Goal: Find specific page/section: Find specific page/section

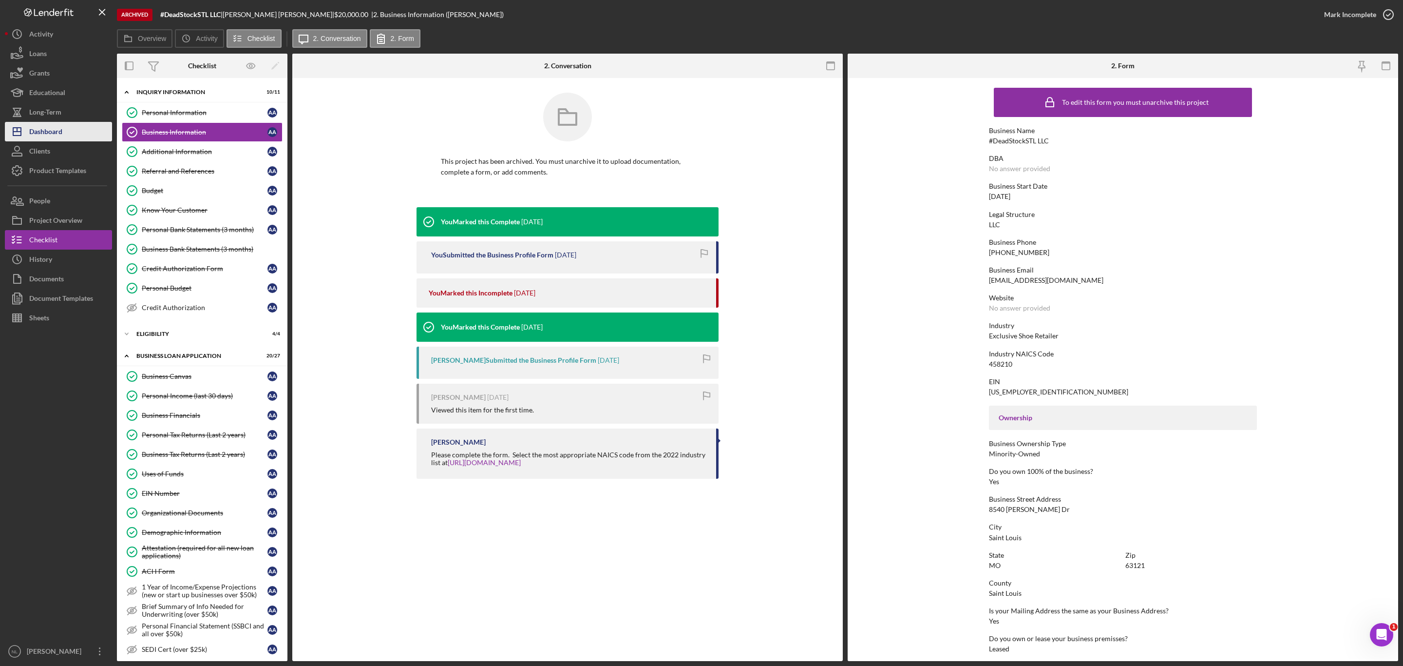
click at [51, 133] on div "Dashboard" at bounding box center [45, 133] width 33 height 22
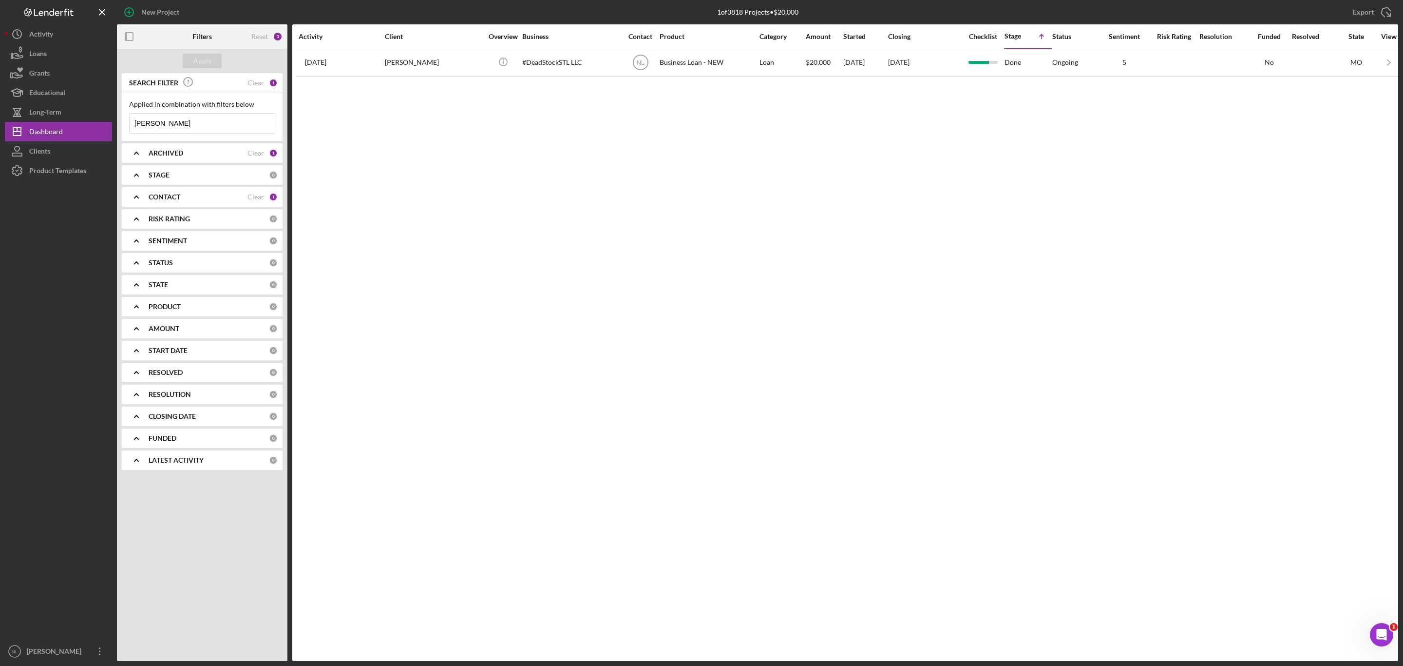
click at [165, 119] on input "[PERSON_NAME]" at bounding box center [202, 123] width 145 height 19
click at [184, 155] on div "ARCHIVED" at bounding box center [198, 153] width 99 height 8
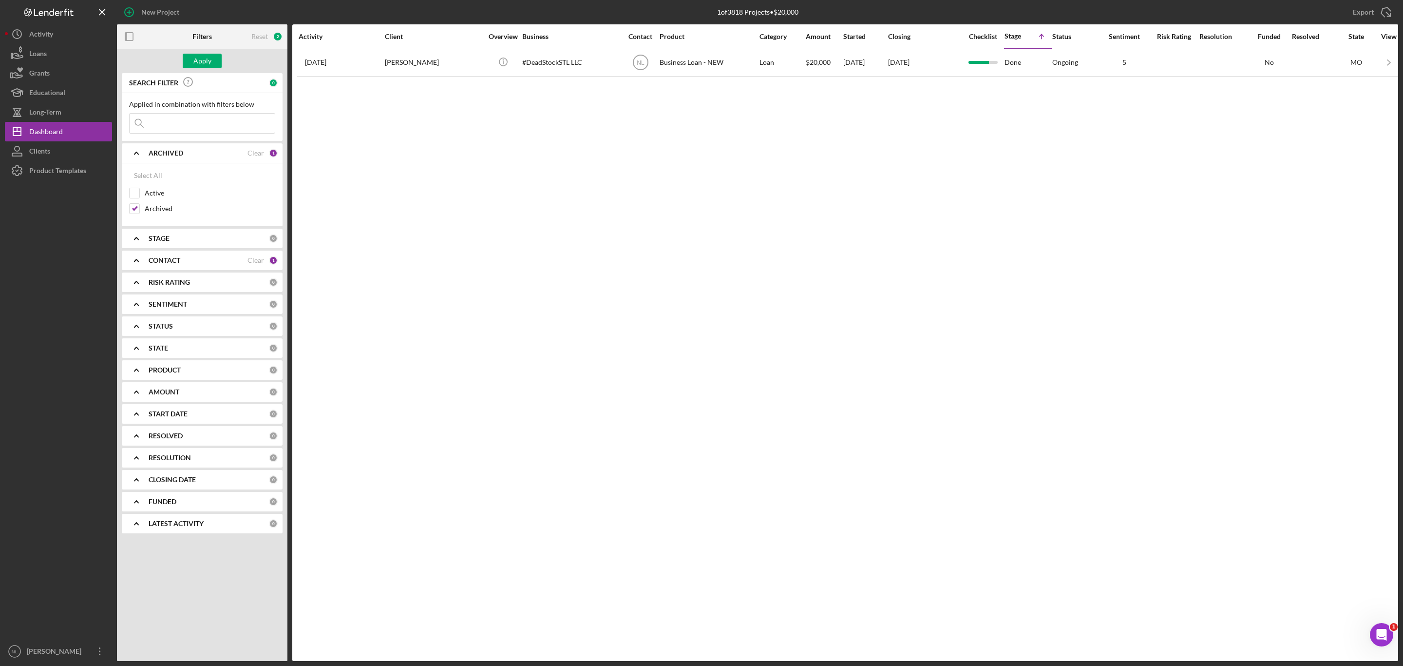
click at [183, 155] on div "ARCHIVED" at bounding box center [198, 153] width 99 height 8
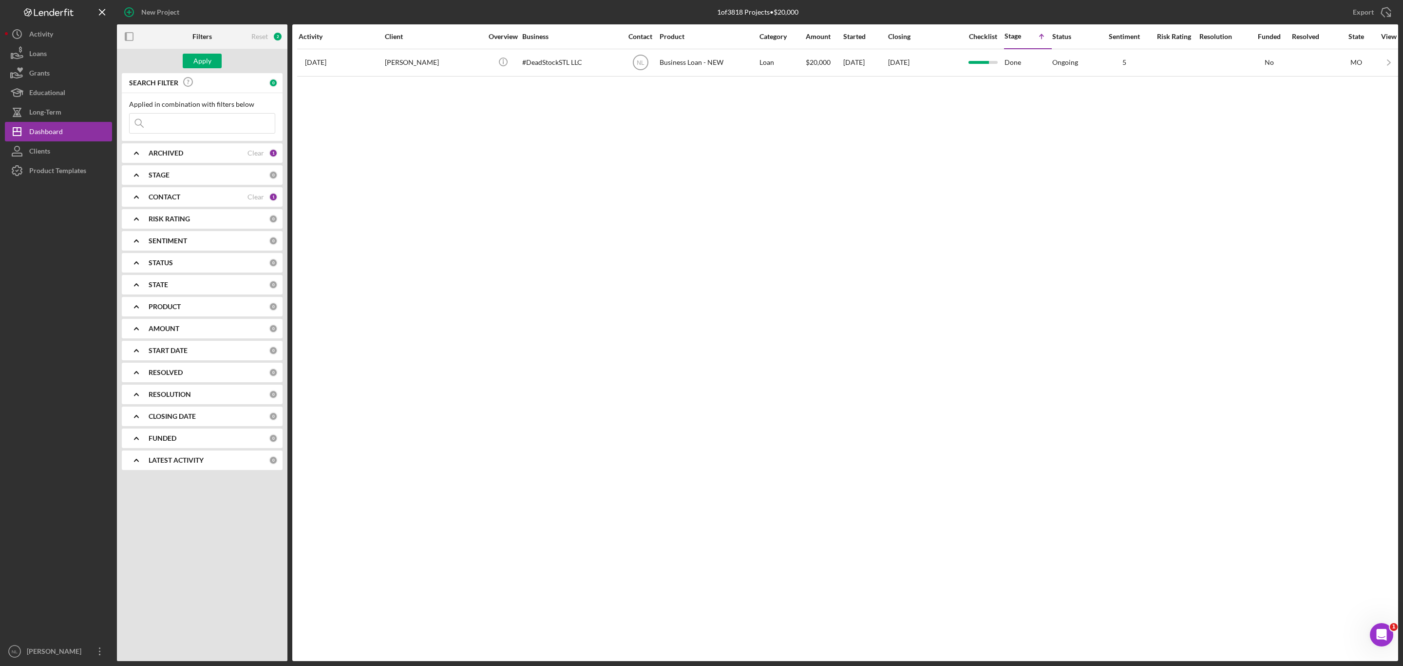
click at [165, 180] on div "STAGE 0" at bounding box center [213, 174] width 129 height 19
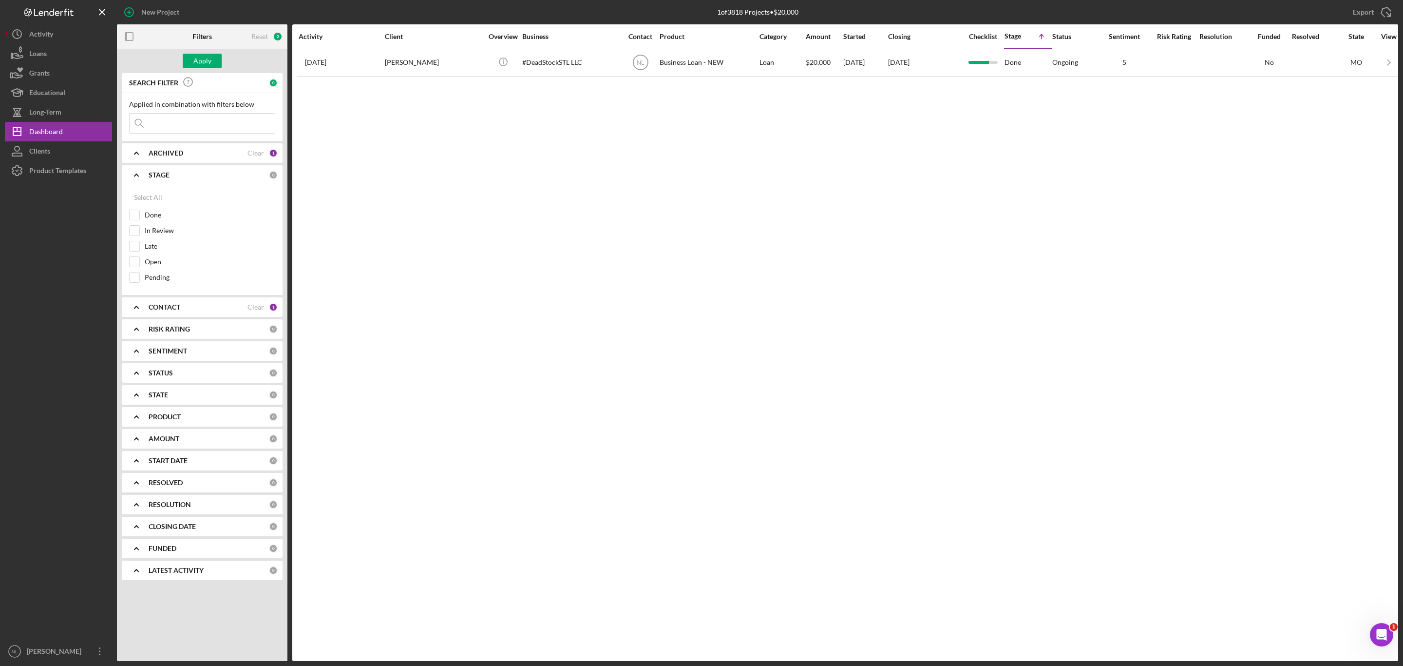
click at [164, 180] on div "STAGE 0" at bounding box center [213, 174] width 129 height 19
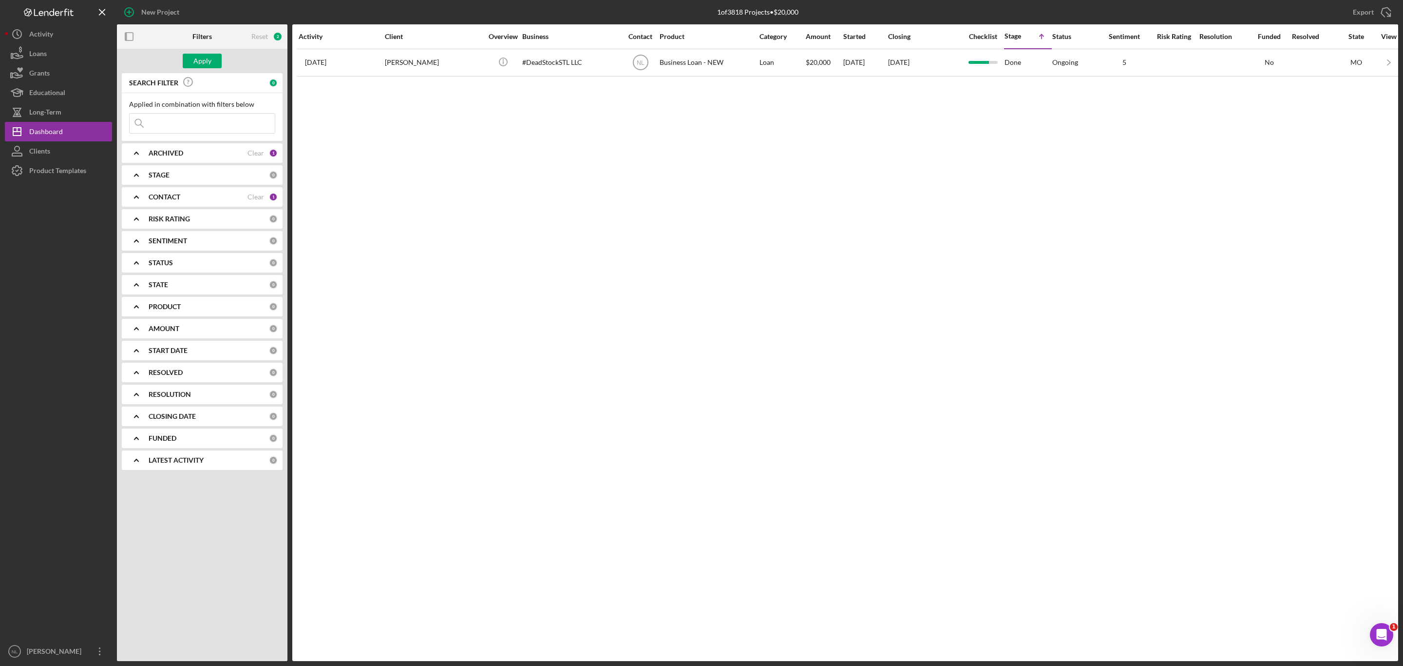
click at [155, 160] on div "ARCHIVED Clear 1" at bounding box center [213, 152] width 129 height 19
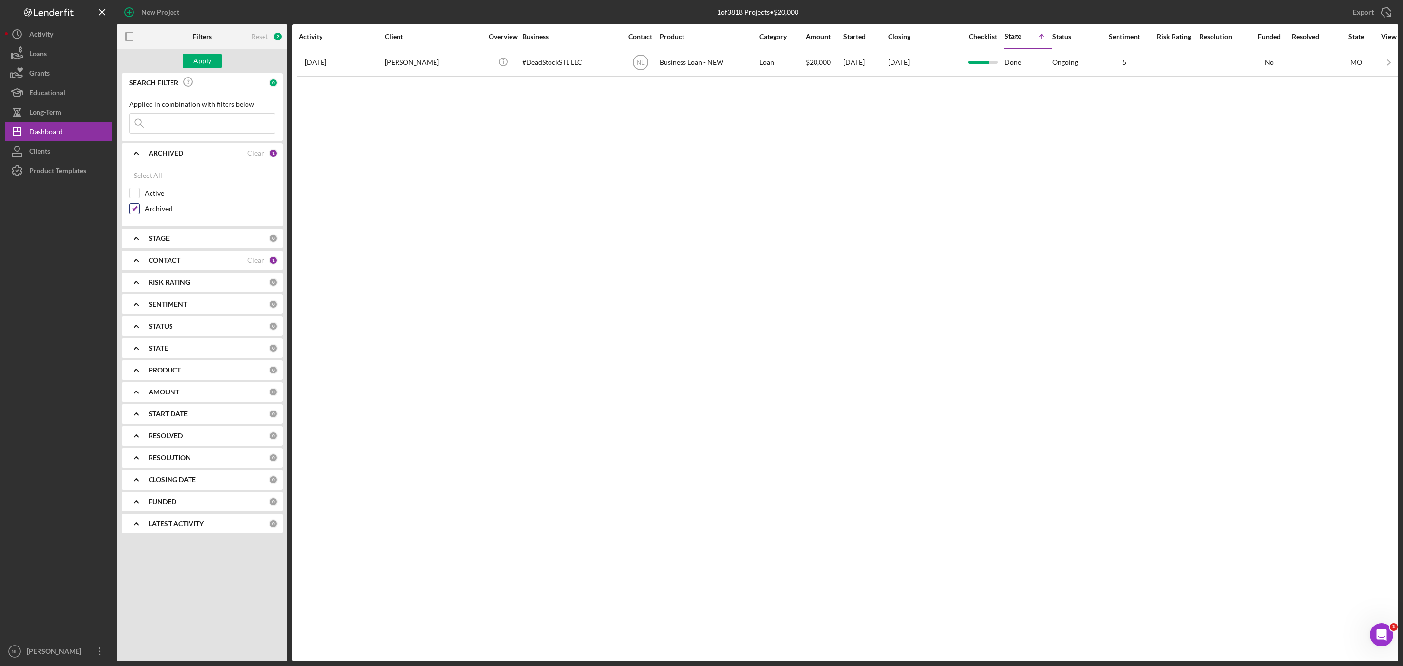
click at [136, 213] on input "Archived" at bounding box center [135, 209] width 10 height 10
checkbox input "false"
click at [156, 156] on b "ARCHIVED" at bounding box center [166, 153] width 35 height 8
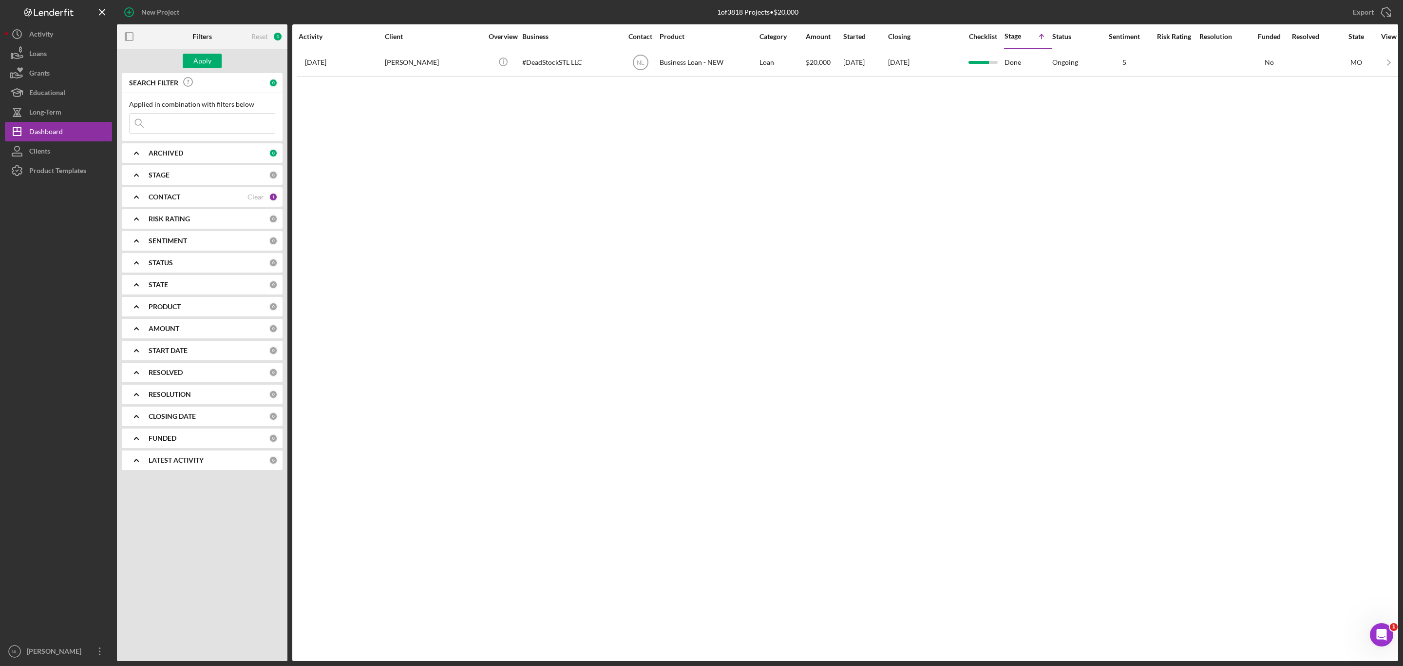
click at [155, 196] on b "CONTACT" at bounding box center [165, 197] width 32 height 8
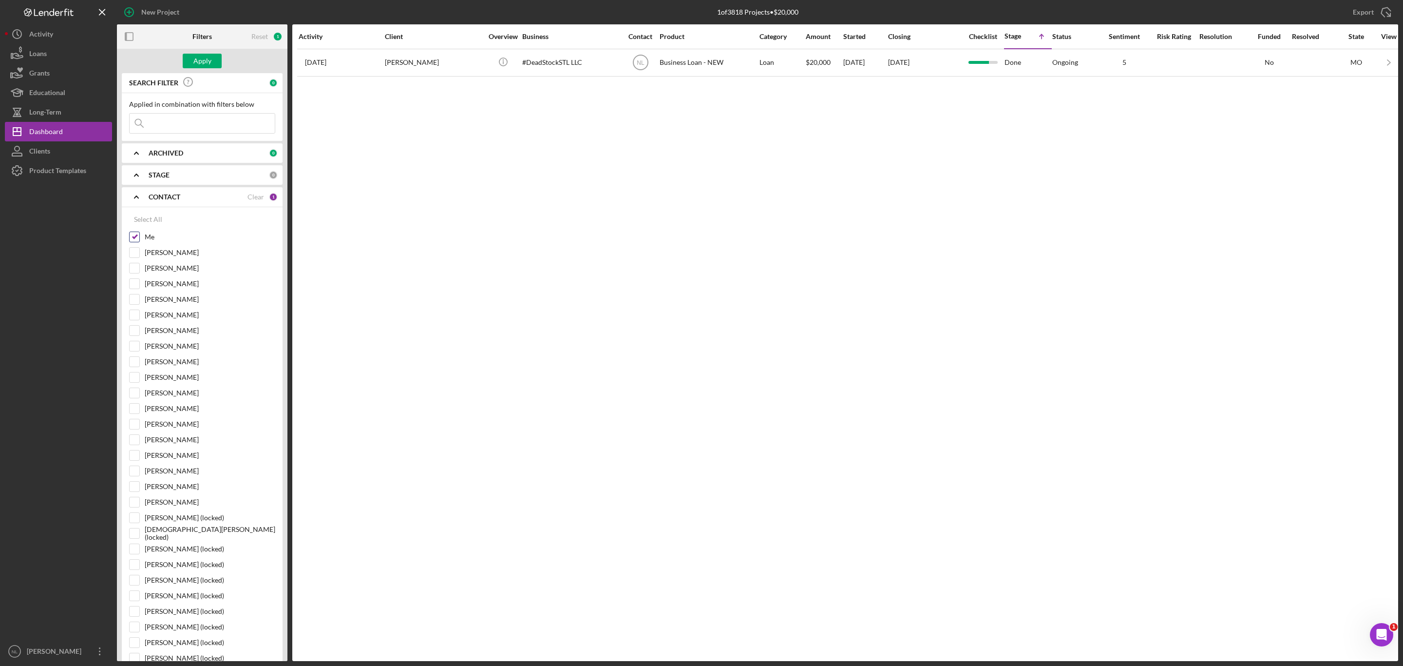
click at [132, 237] on input "Me" at bounding box center [135, 237] width 10 height 10
checkbox input "false"
click at [153, 203] on div "CONTACT 0" at bounding box center [213, 196] width 129 height 19
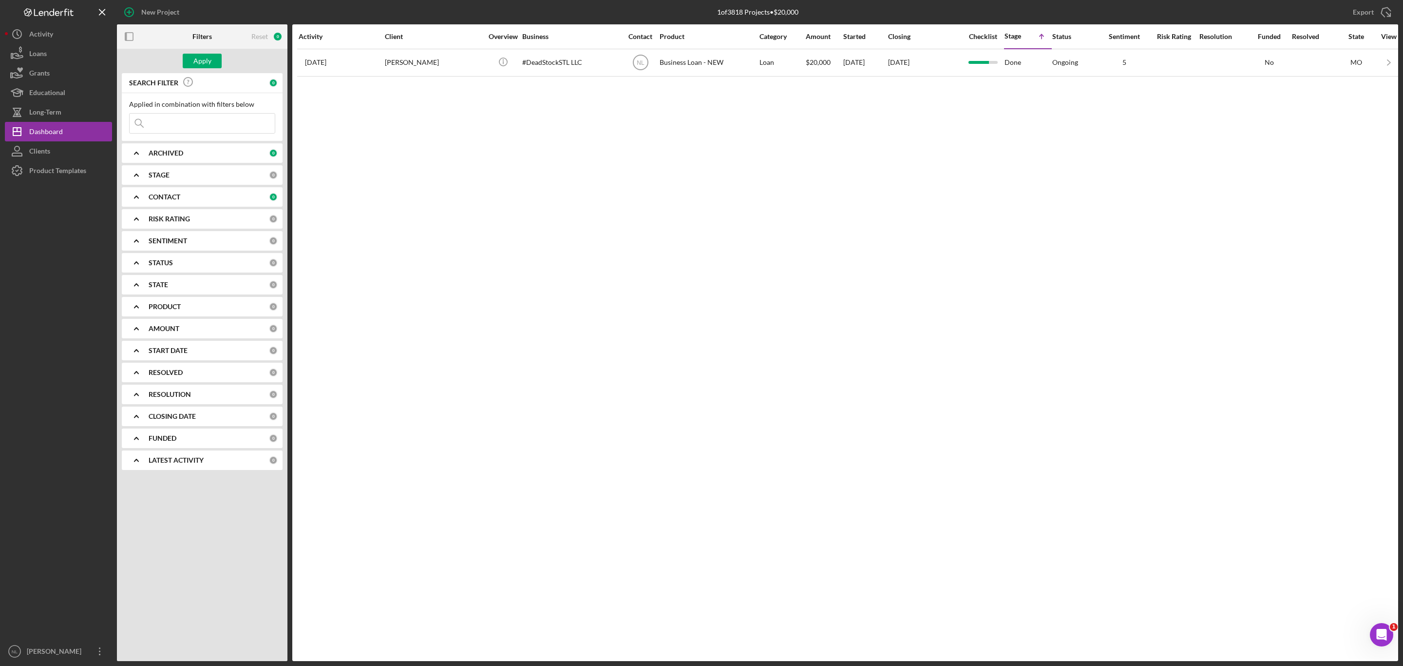
click at [152, 122] on input at bounding box center [202, 123] width 145 height 19
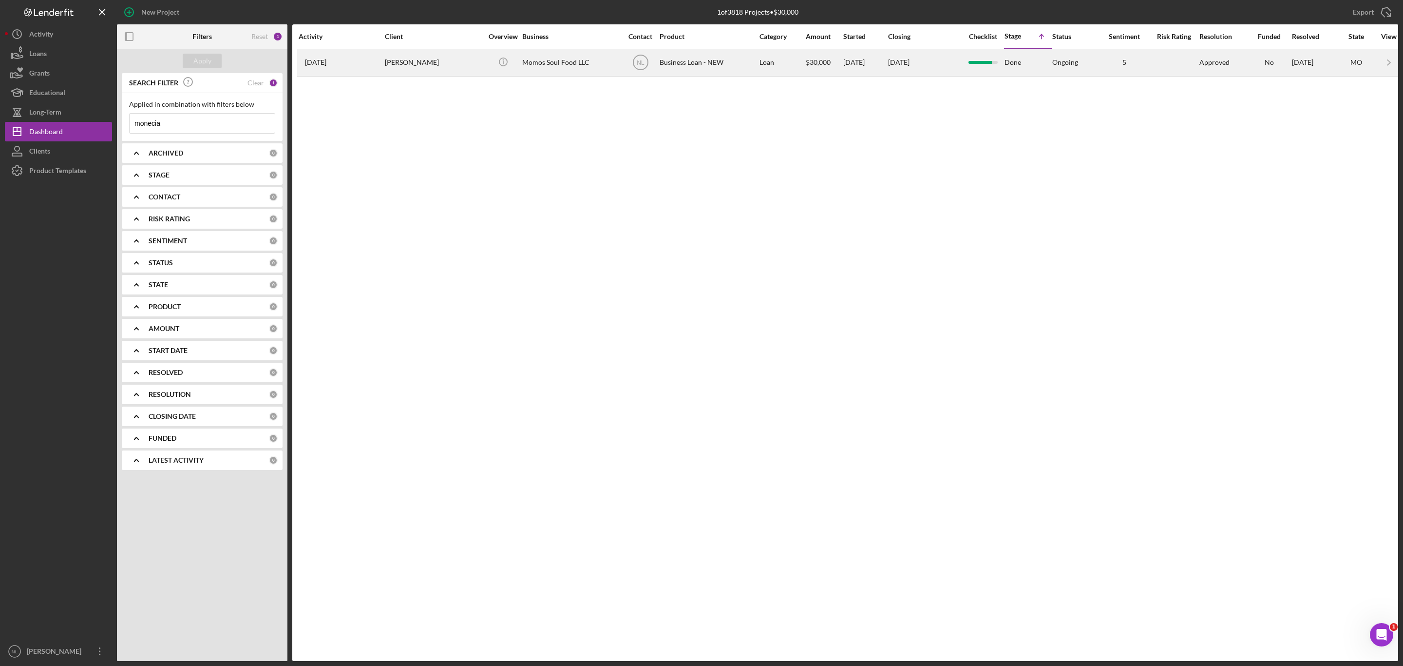
type input "monecia"
click at [403, 76] on td "[PERSON_NAME]" at bounding box center [434, 62] width 100 height 27
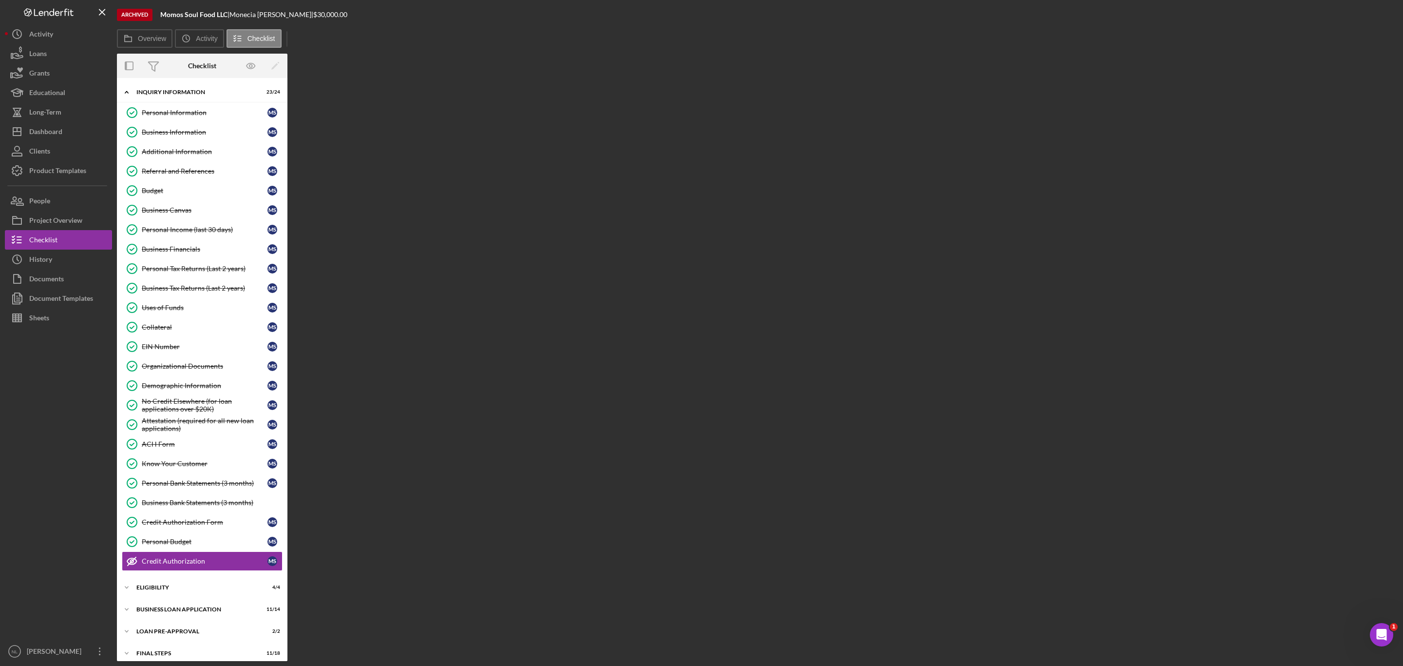
scroll to position [40, 0]
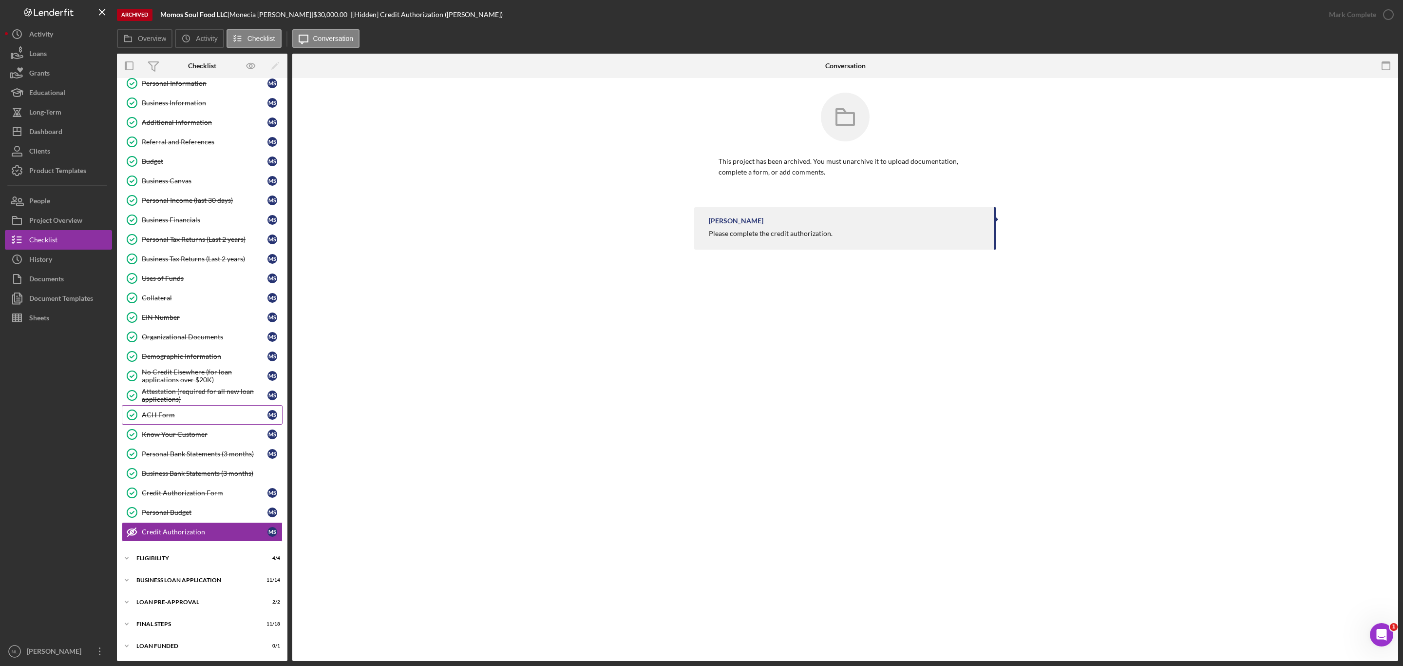
click at [175, 411] on div "ACH Form" at bounding box center [205, 415] width 126 height 8
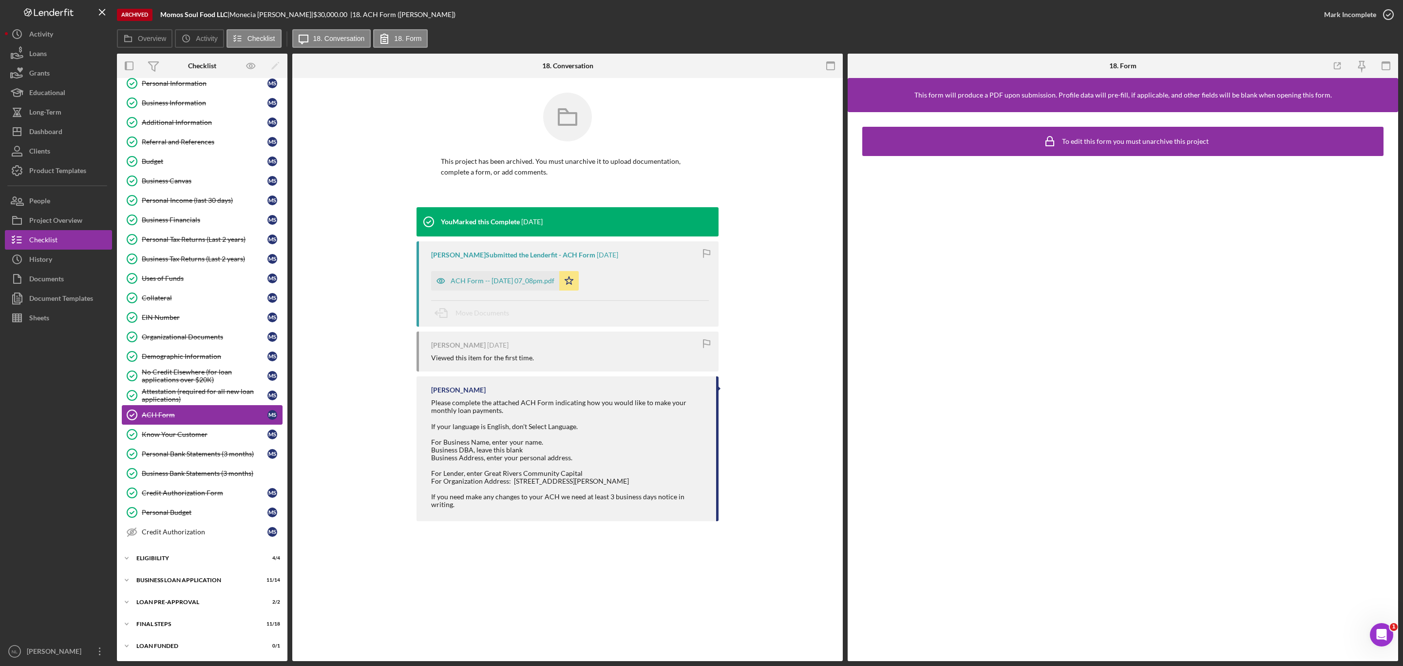
scroll to position [40, 0]
click at [506, 285] on div "ACH Form -- [DATE] 07_08pm.pdf" at bounding box center [495, 280] width 128 height 19
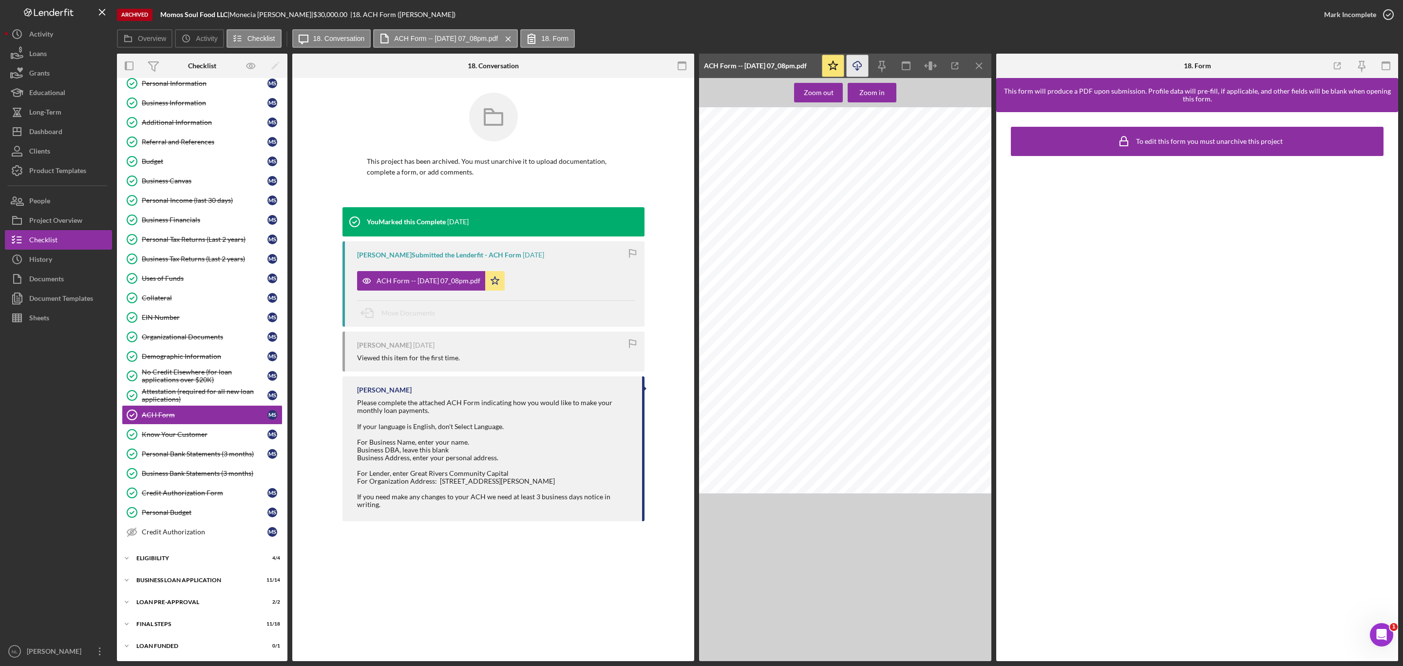
click at [856, 69] on icon "Icon/Download" at bounding box center [858, 66] width 22 height 22
click at [189, 576] on div "Icon/Expander BUSINESS LOAN APPLICATION 11 / 14" at bounding box center [202, 579] width 171 height 19
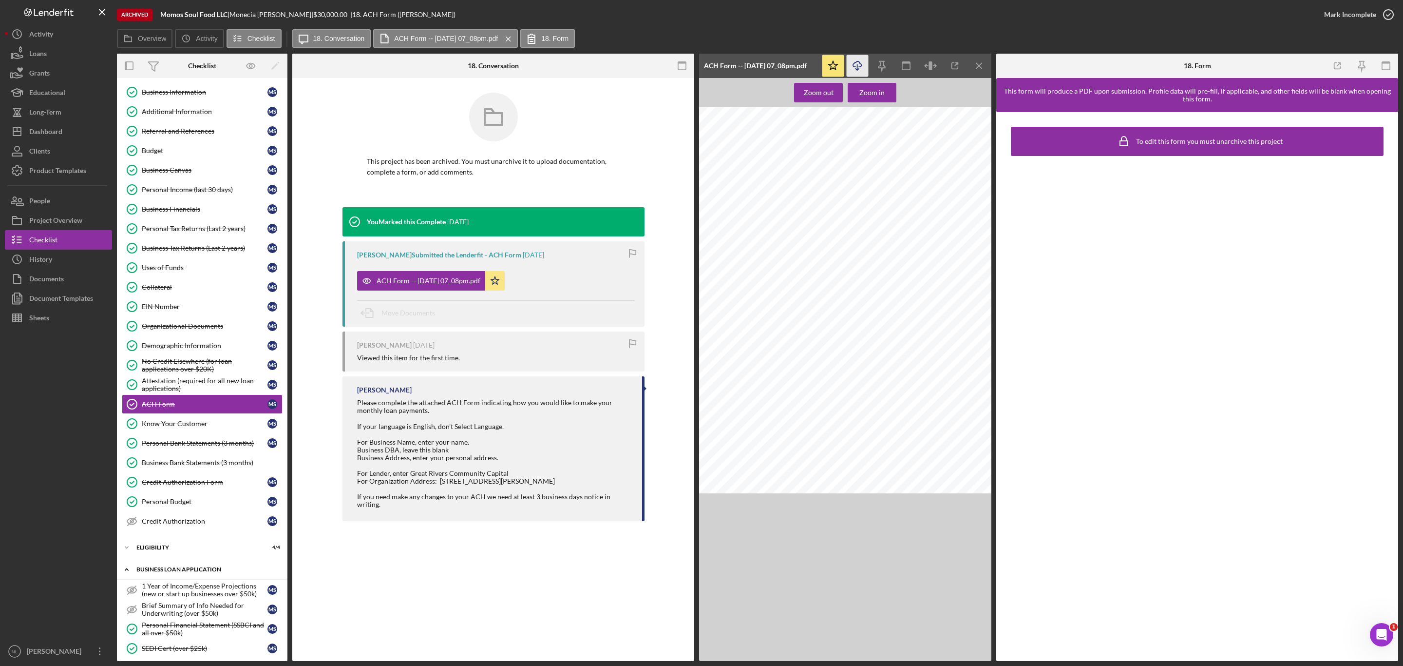
scroll to position [326, 0]
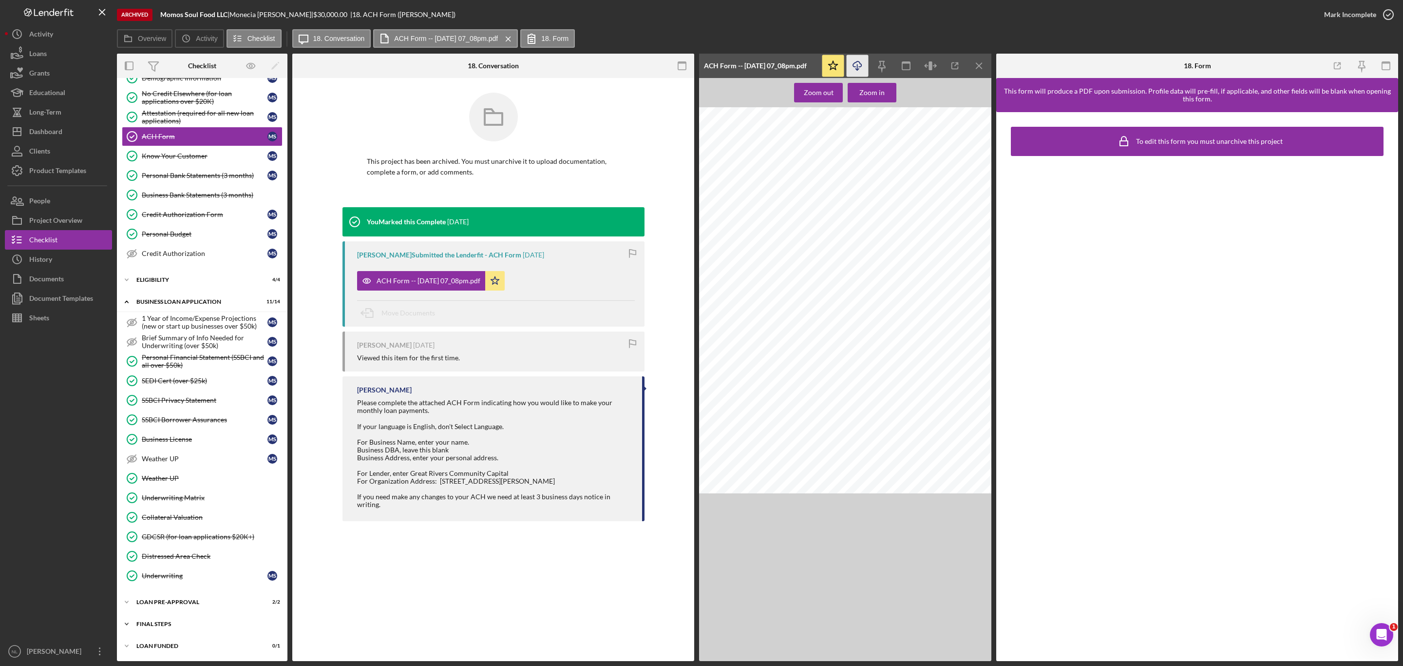
click at [186, 626] on div "FINAL STEPS" at bounding box center [205, 624] width 139 height 6
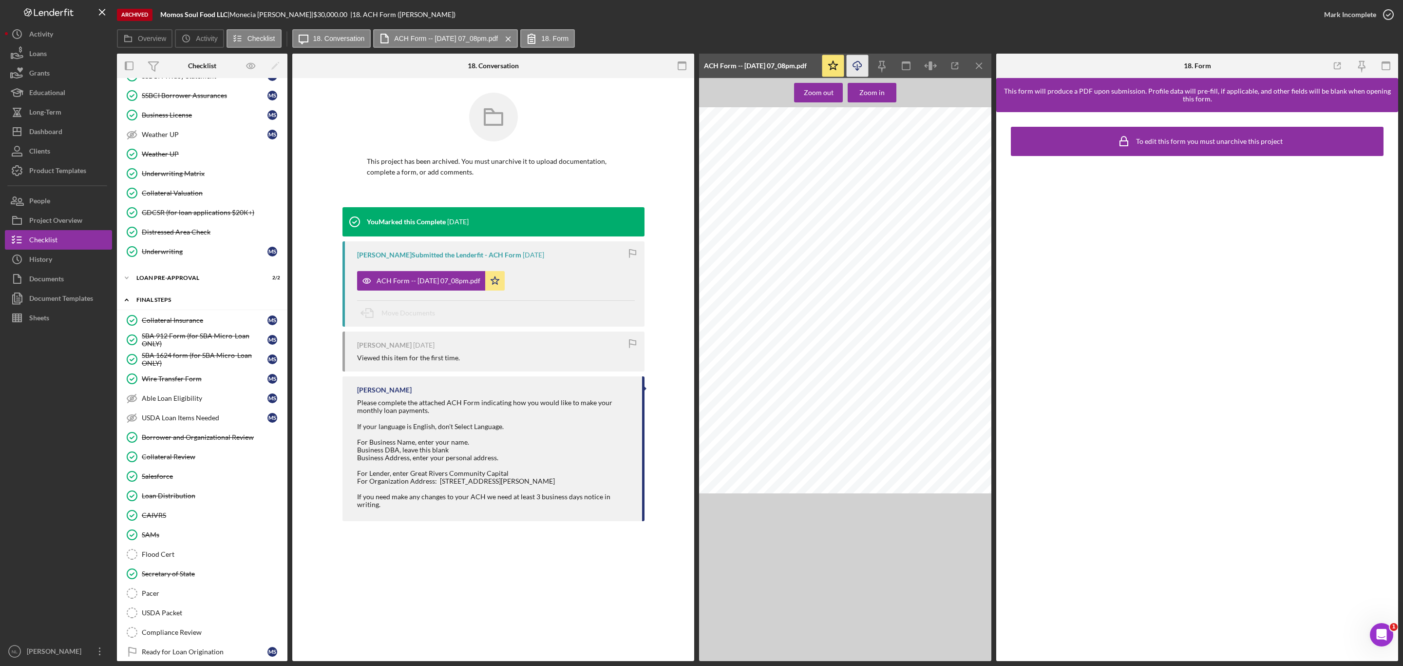
scroll to position [690, 0]
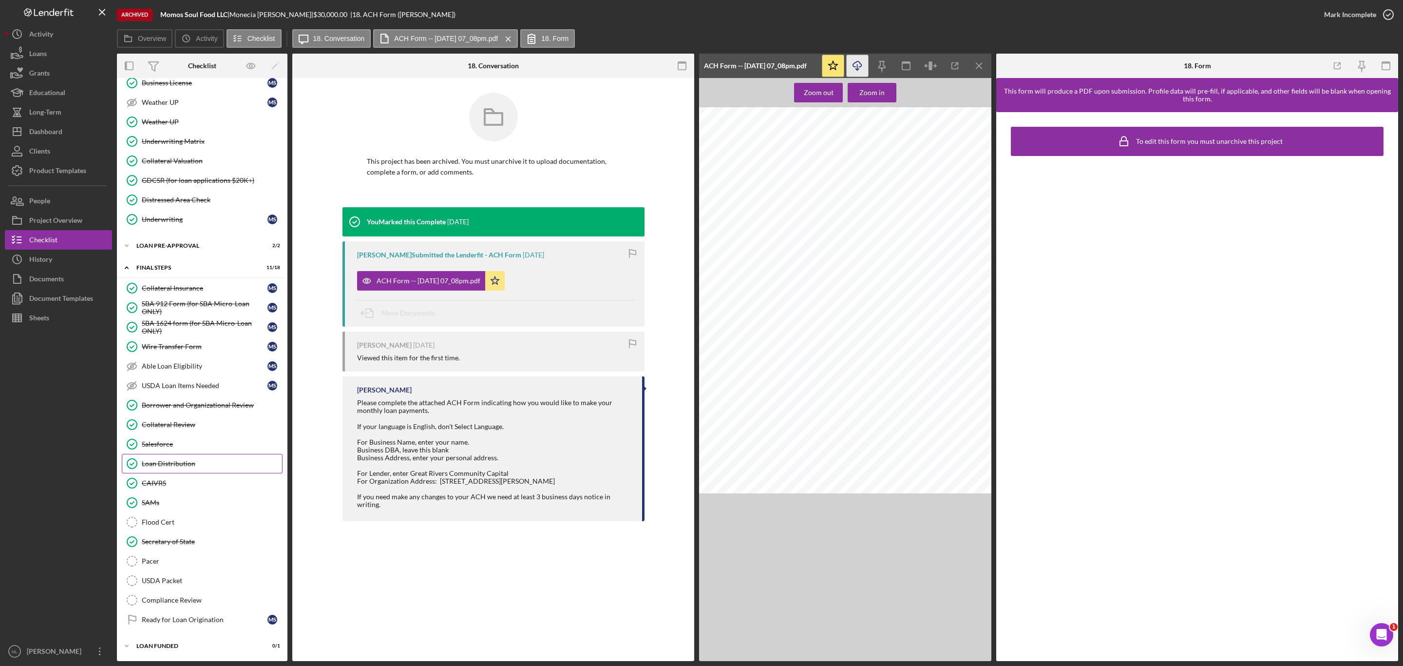
click at [184, 462] on div "Loan Distribution" at bounding box center [212, 463] width 140 height 8
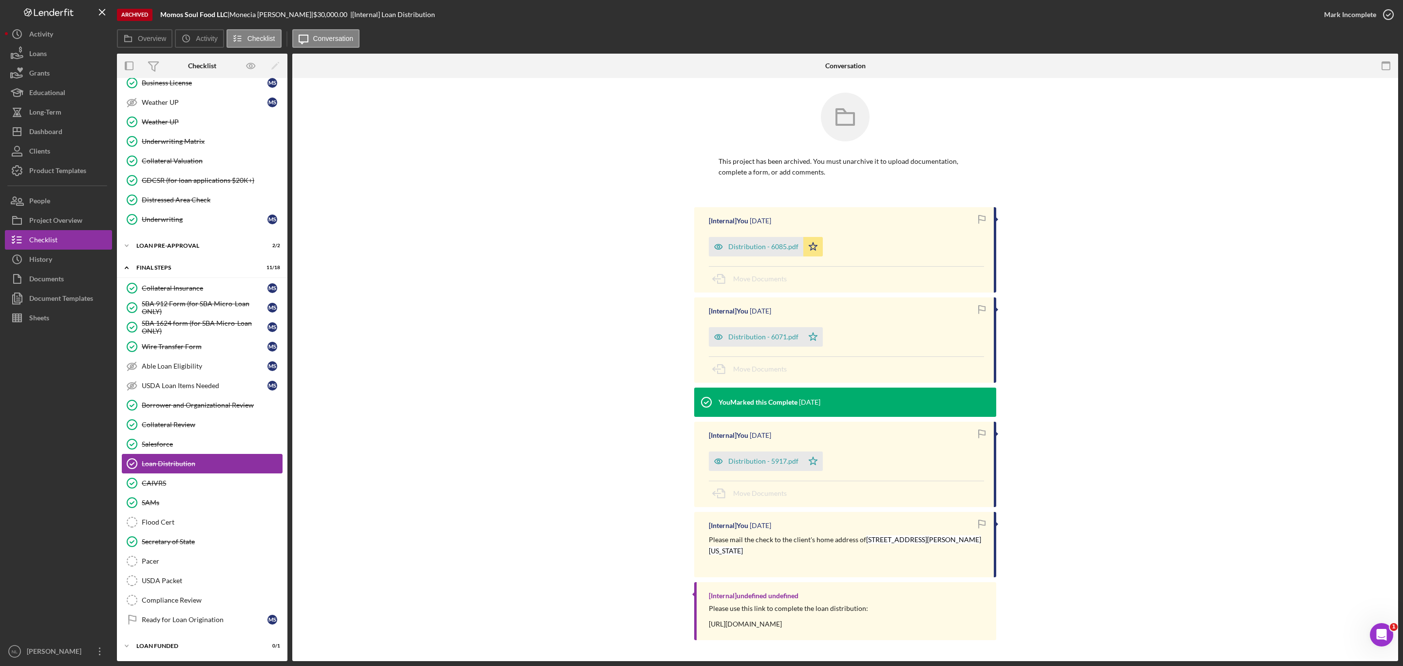
scroll to position [690, 0]
click at [184, 346] on link "Wire Transfer Form Wire Transfer Form M S" at bounding box center [202, 346] width 161 height 19
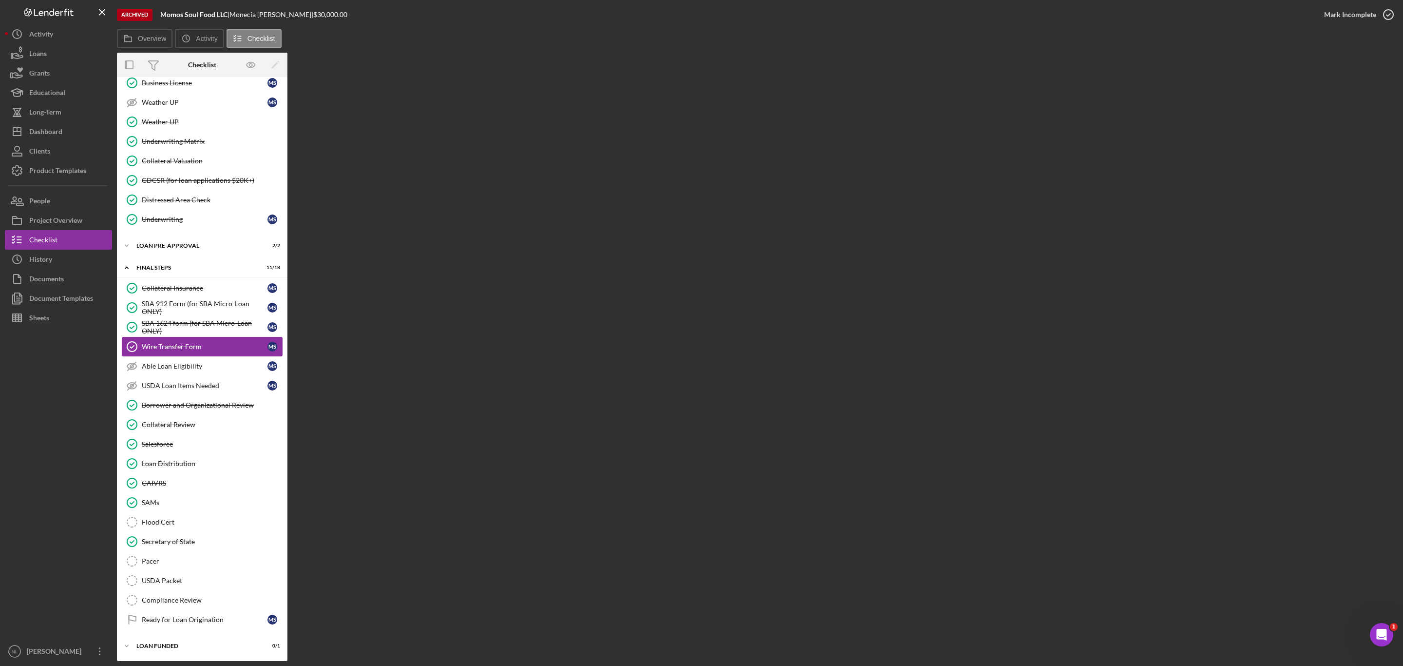
scroll to position [690, 0]
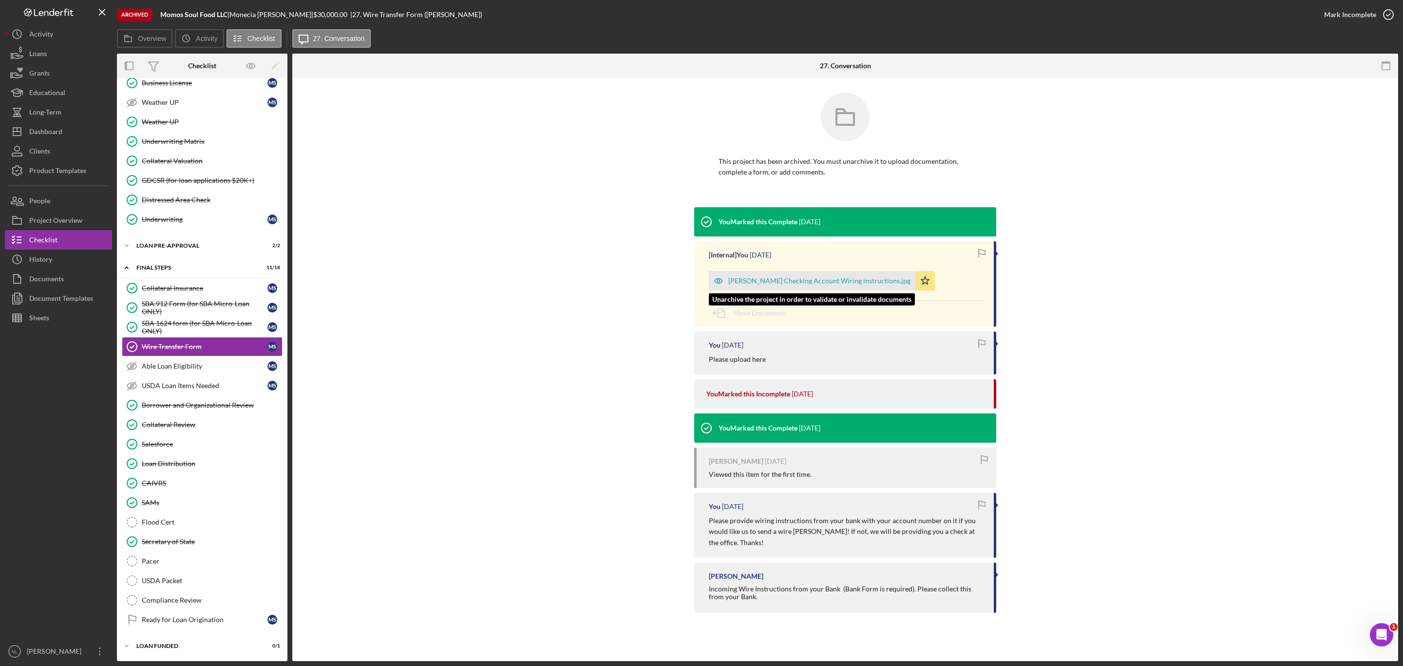
click at [766, 278] on div "[PERSON_NAME] Checking Account Wiring instructions.jpg" at bounding box center [819, 281] width 182 height 8
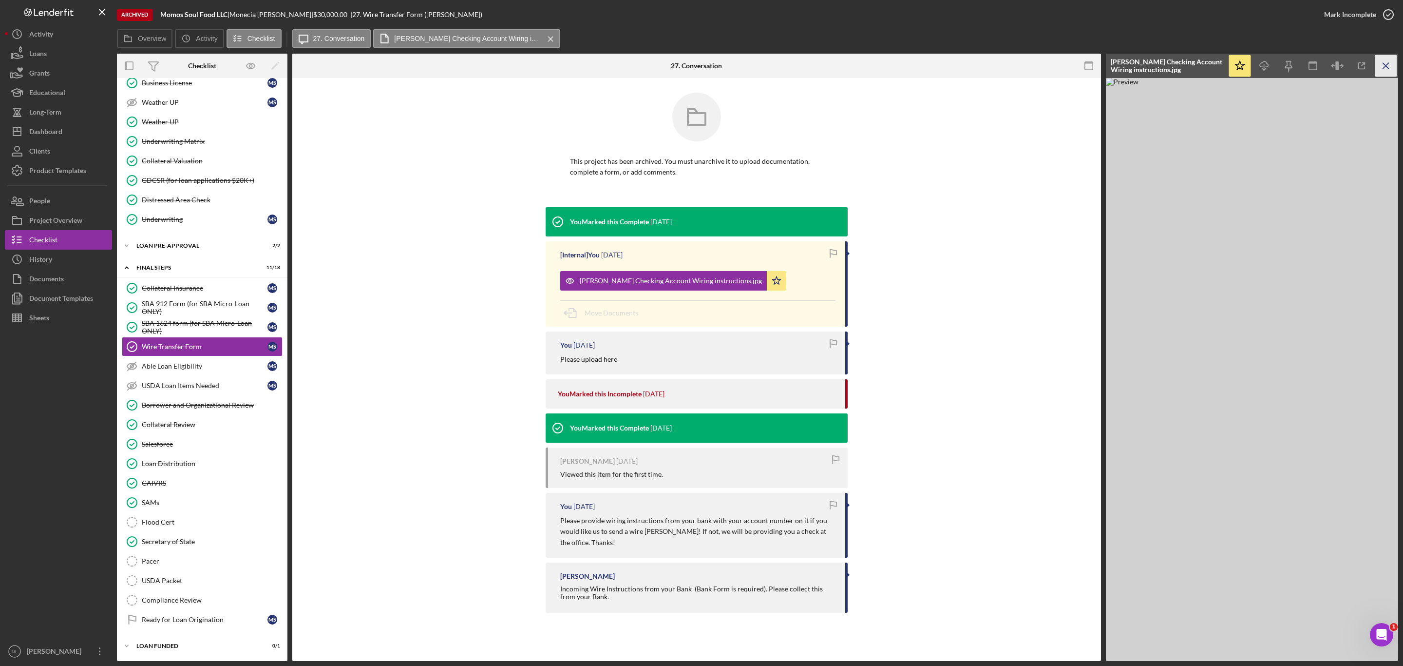
click at [1393, 60] on icon "Icon/Menu Close" at bounding box center [1386, 66] width 22 height 22
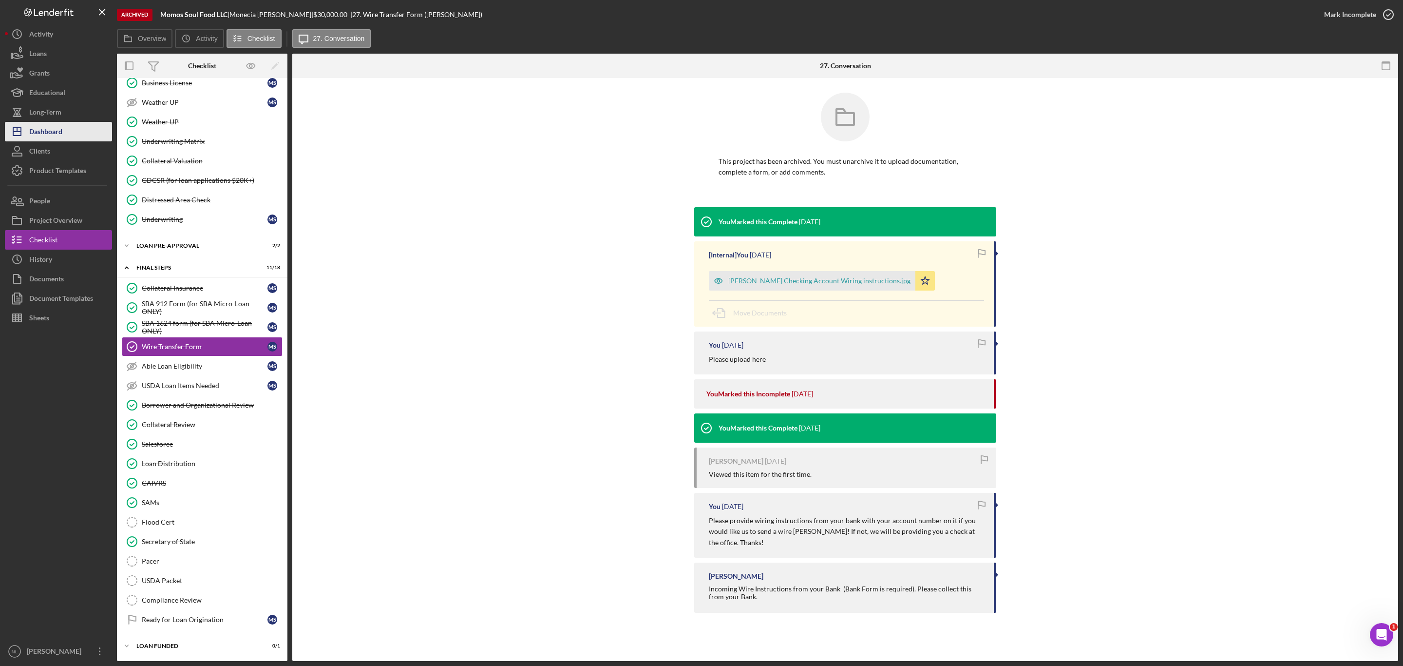
click at [67, 126] on button "Icon/Dashboard Dashboard" at bounding box center [58, 131] width 107 height 19
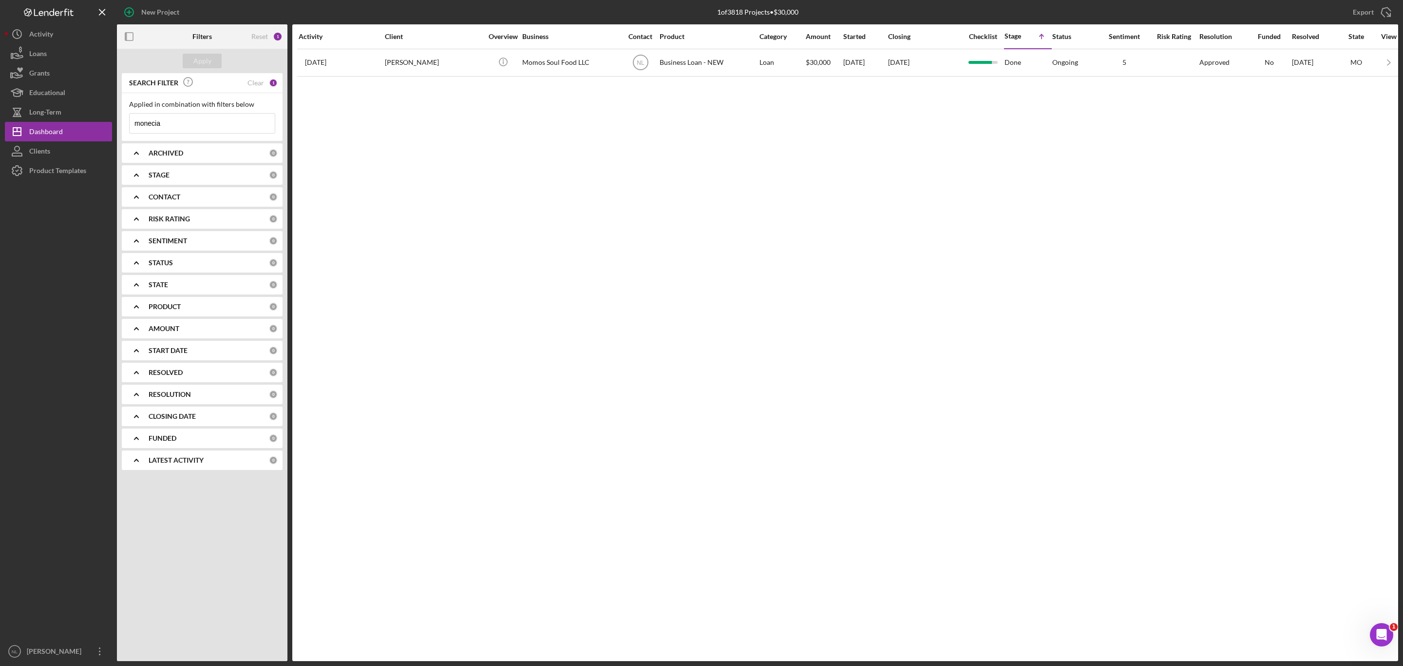
click at [177, 129] on input "monecia" at bounding box center [202, 123] width 145 height 19
type input "averie"
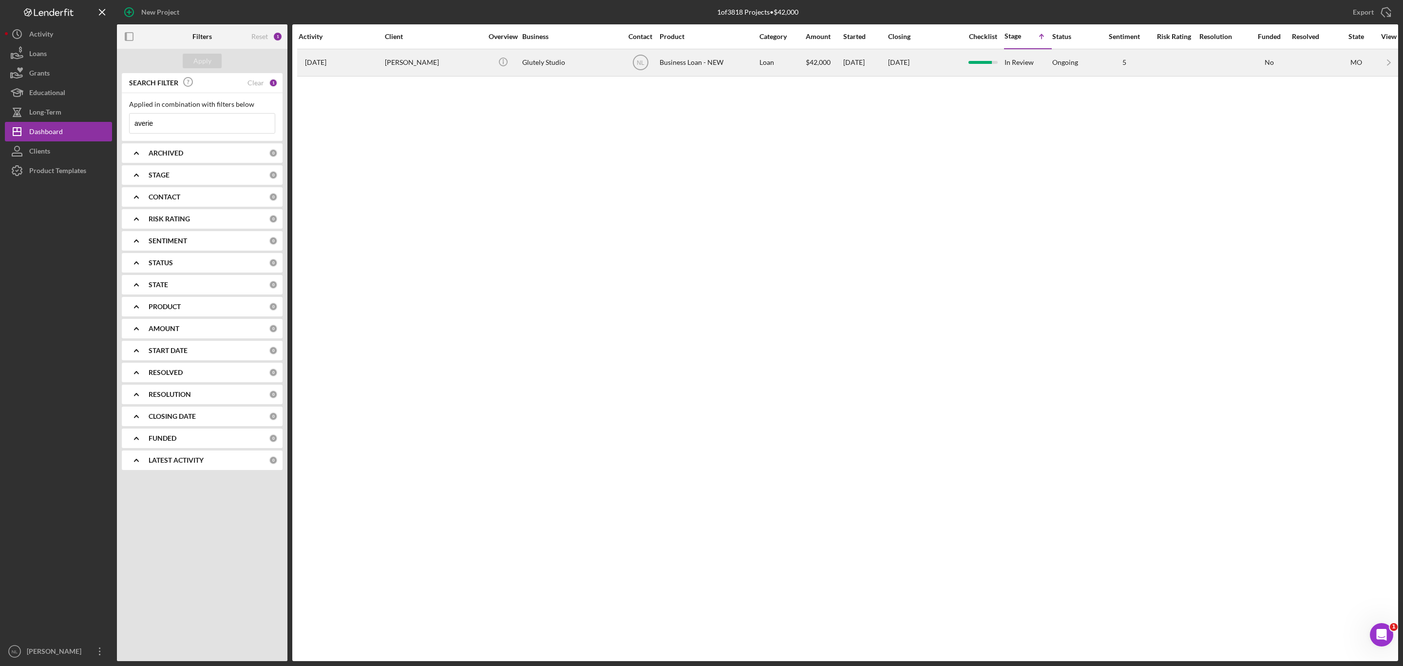
click at [399, 63] on div "[PERSON_NAME]" at bounding box center [433, 63] width 97 height 26
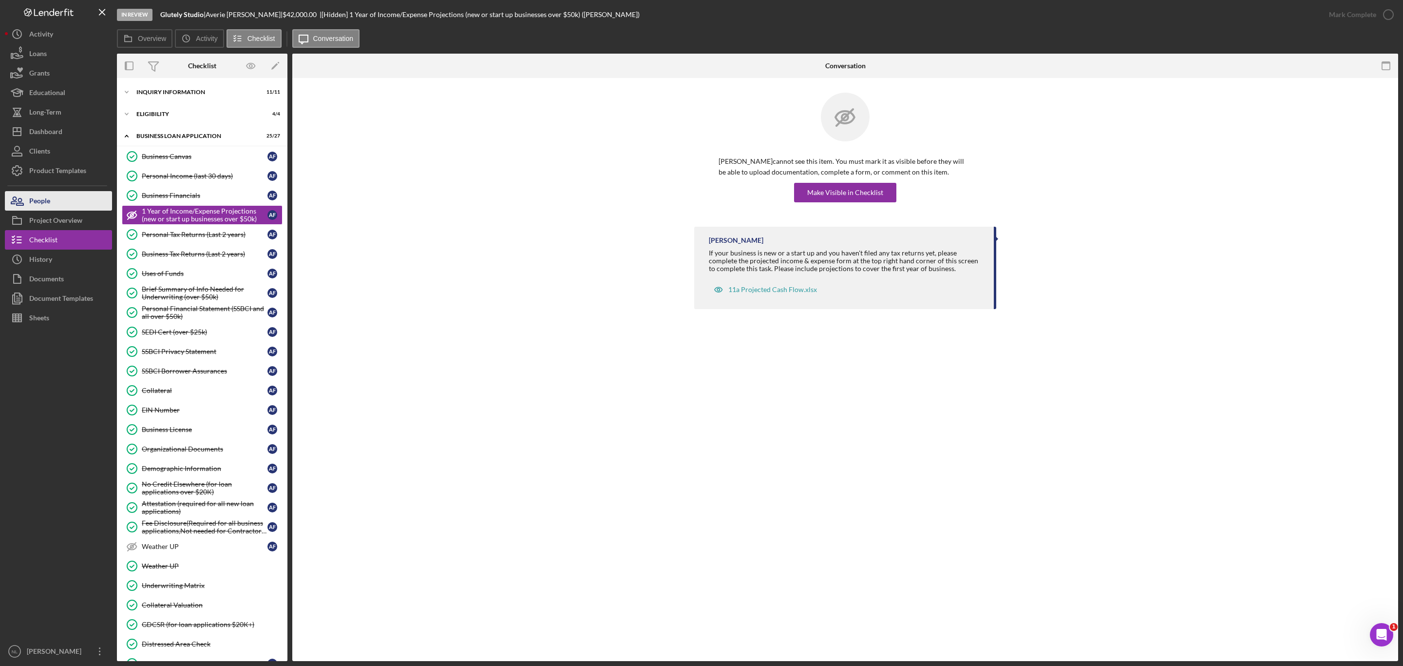
click at [36, 204] on div "People" at bounding box center [39, 202] width 21 height 22
